Goal: Check status: Check status

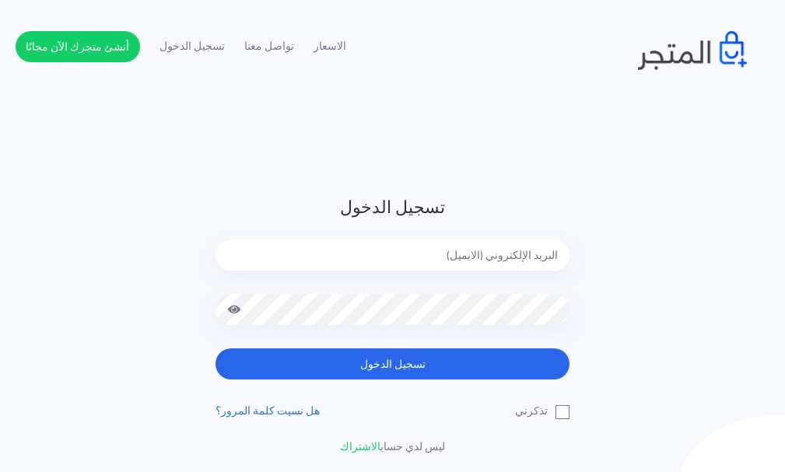
type input "[EMAIL_ADDRESS][DOMAIN_NAME]"
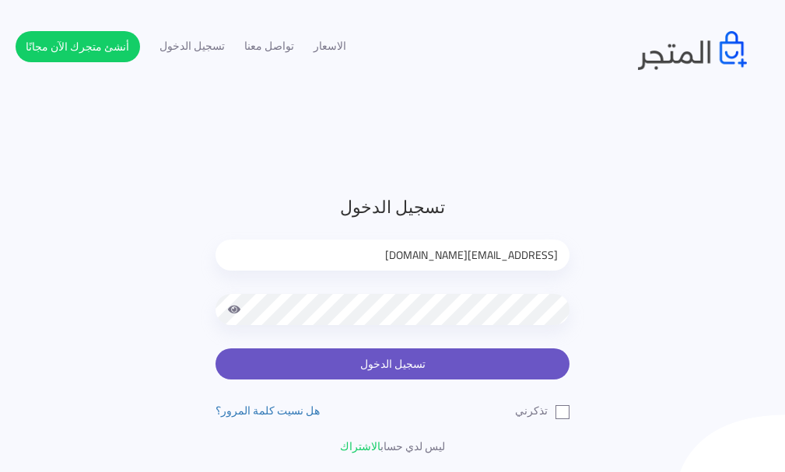
click at [408, 359] on button "تسجيل الدخول" at bounding box center [393, 364] width 354 height 31
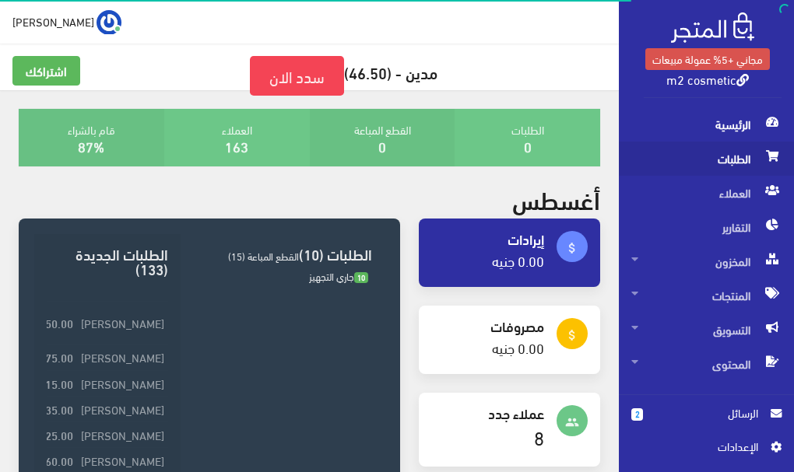
click at [728, 156] on span "الطلبات" at bounding box center [706, 159] width 150 height 34
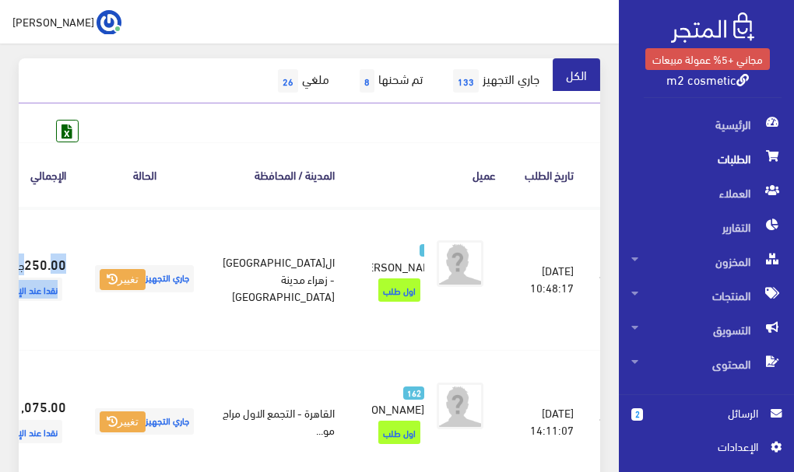
scroll to position [0, -96]
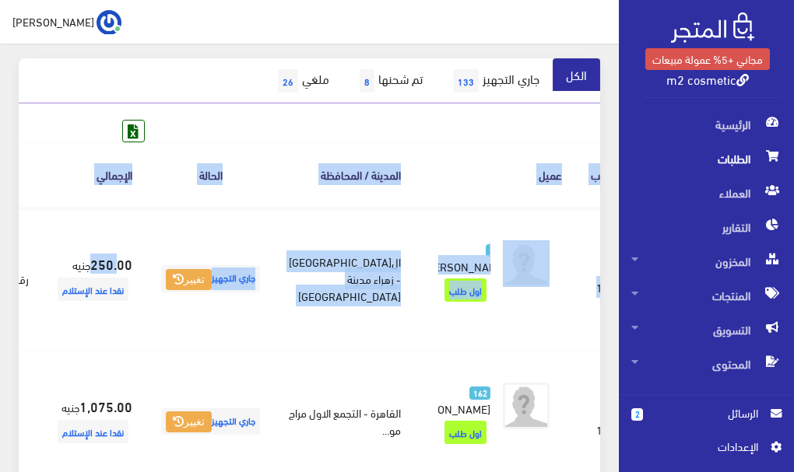
drag, startPoint x: 150, startPoint y: 296, endPoint x: 0, endPoint y: 296, distance: 150.2
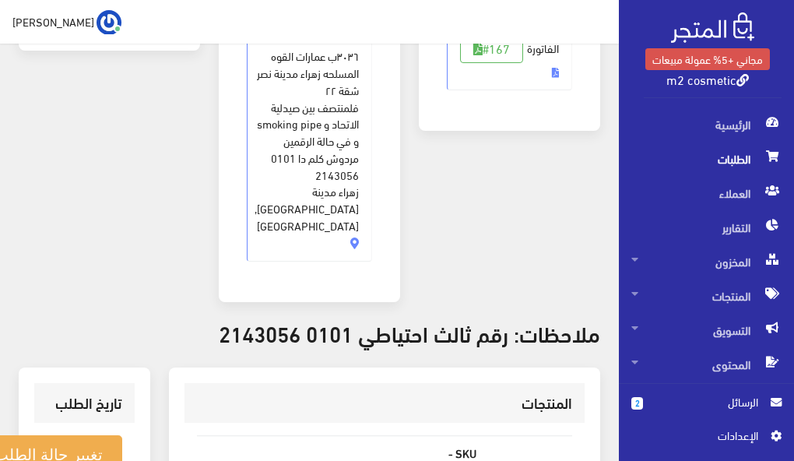
scroll to position [457, 0]
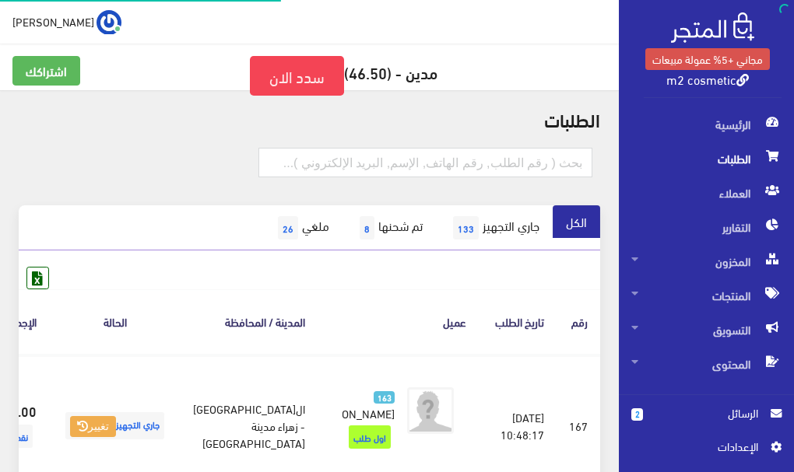
scroll to position [147, 0]
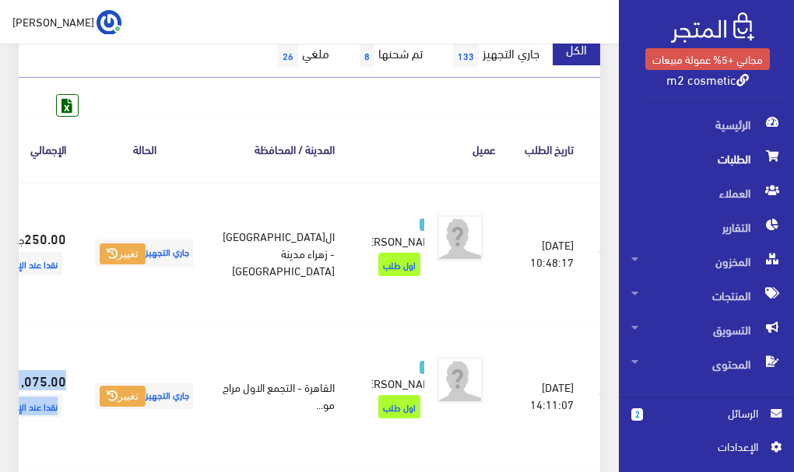
scroll to position [0, -96]
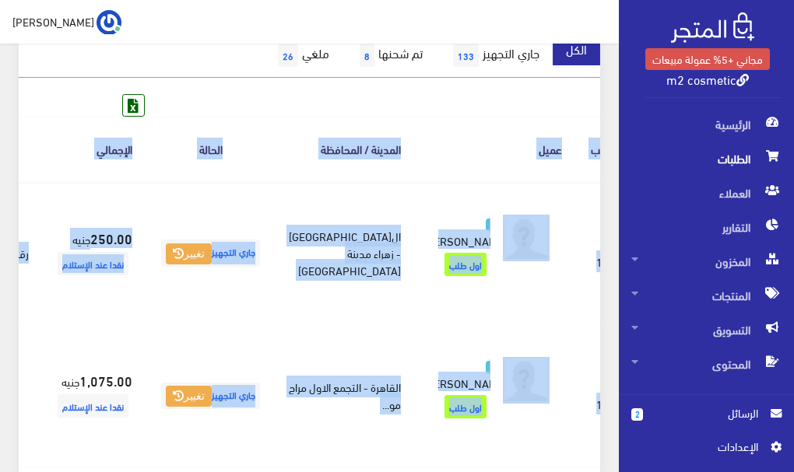
drag, startPoint x: 176, startPoint y: 427, endPoint x: 12, endPoint y: 446, distance: 164.4
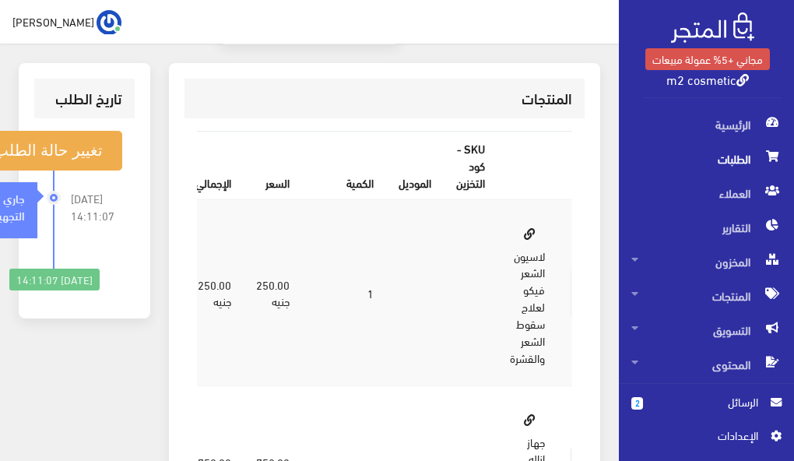
scroll to position [0, -51]
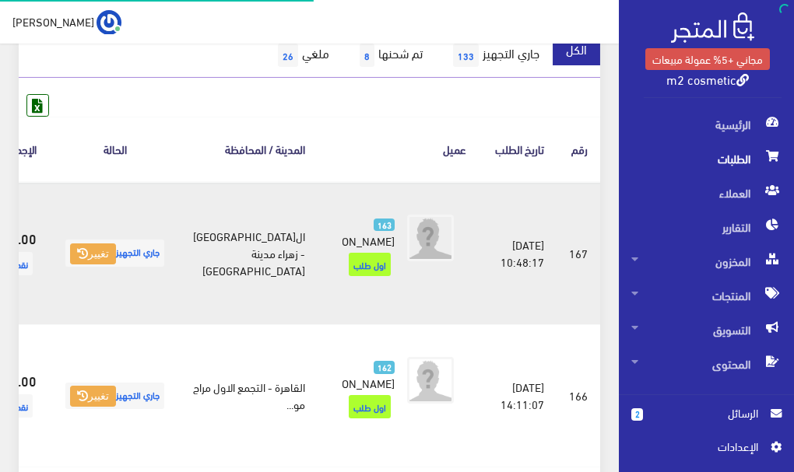
scroll to position [173, 0]
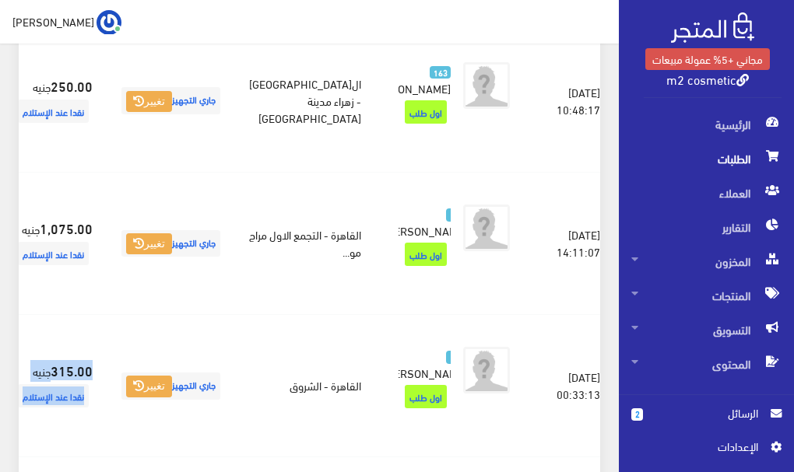
scroll to position [0, -96]
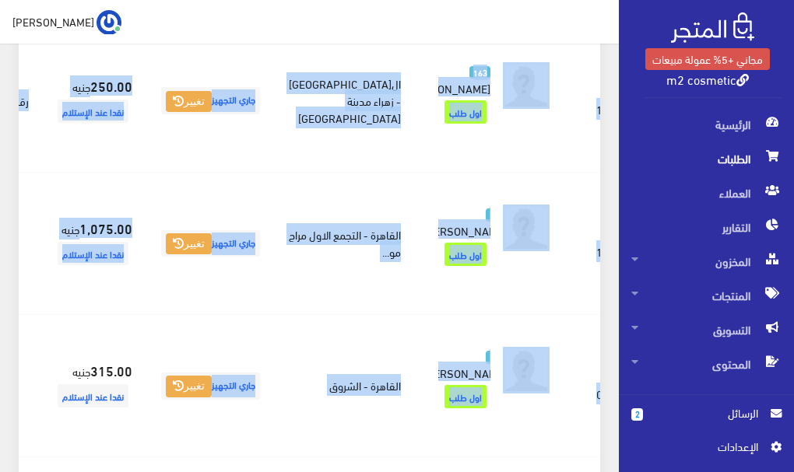
drag, startPoint x: 163, startPoint y: 427, endPoint x: 16, endPoint y: 431, distance: 147.1
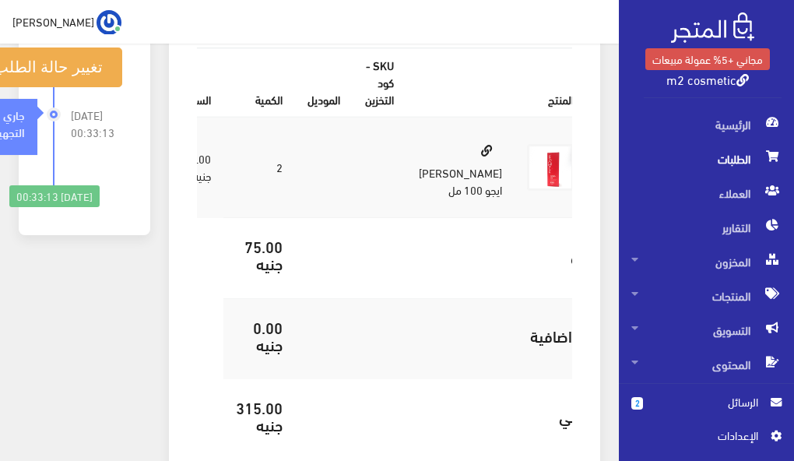
scroll to position [594, 0]
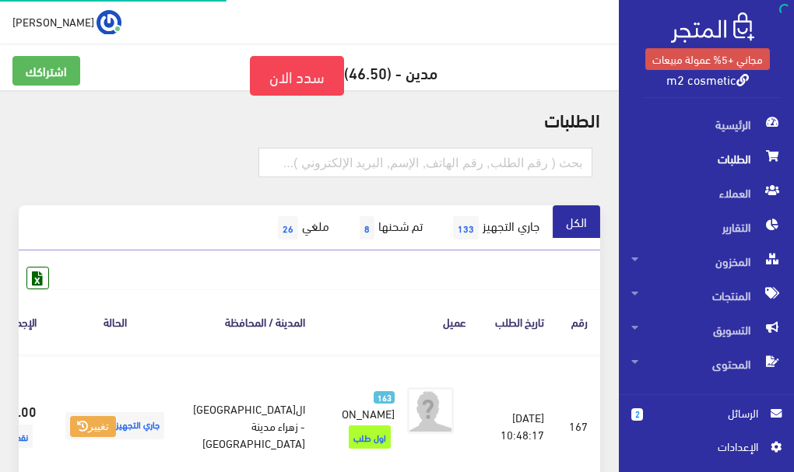
scroll to position [325, 0]
